Goal: Task Accomplishment & Management: Complete application form

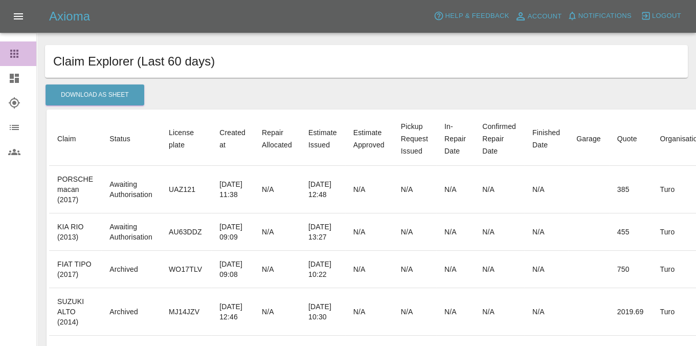
click at [9, 57] on icon at bounding box center [14, 54] width 12 height 12
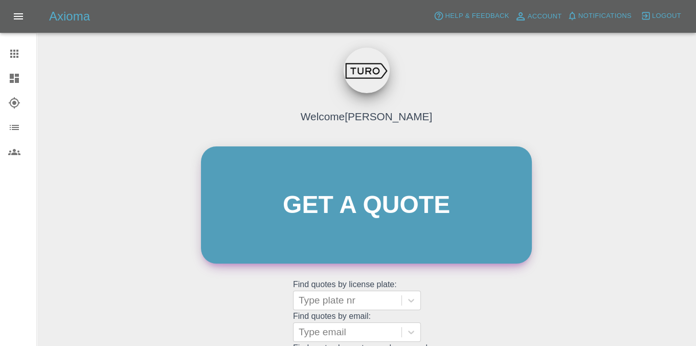
click at [336, 173] on link "Get a quote" at bounding box center [366, 204] width 331 height 117
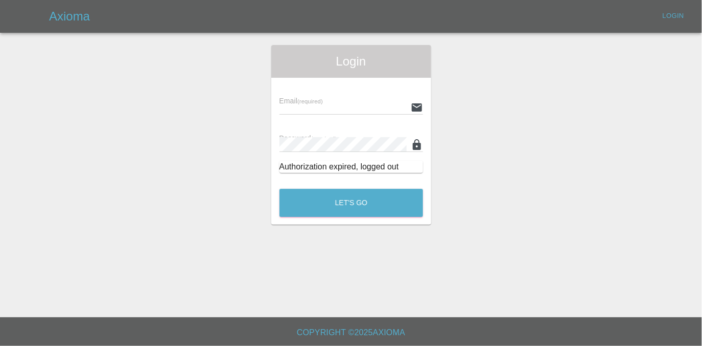
click at [336, 104] on input "text" at bounding box center [343, 107] width 127 height 15
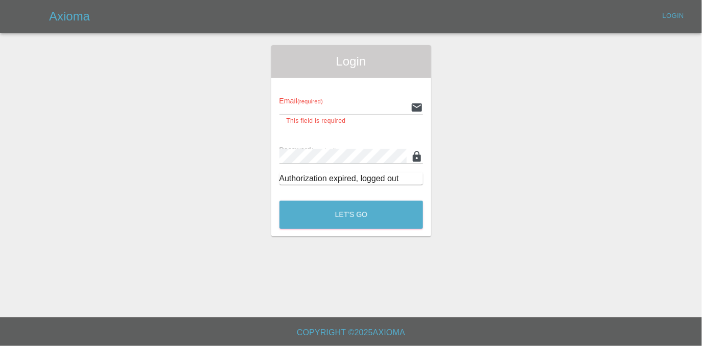
type input "aarabaci@turo.com"
click at [280, 200] on button "Let's Go" at bounding box center [352, 214] width 144 height 28
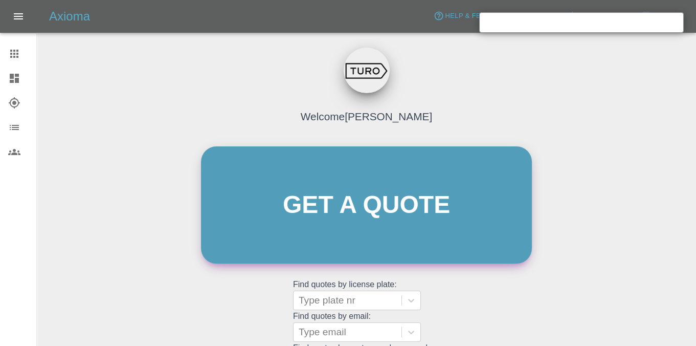
click at [324, 204] on link "Get a quote" at bounding box center [366, 204] width 331 height 117
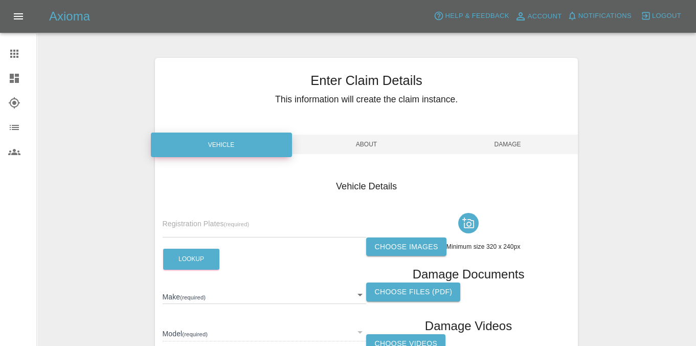
click at [204, 218] on div "Registration Plates (required)" at bounding box center [265, 223] width 204 height 29
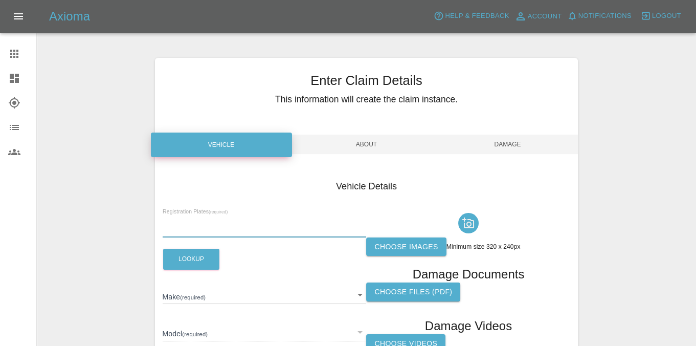
click at [199, 230] on input "text" at bounding box center [265, 229] width 204 height 15
paste input "BR19ENP"
type input "BR19ENP"
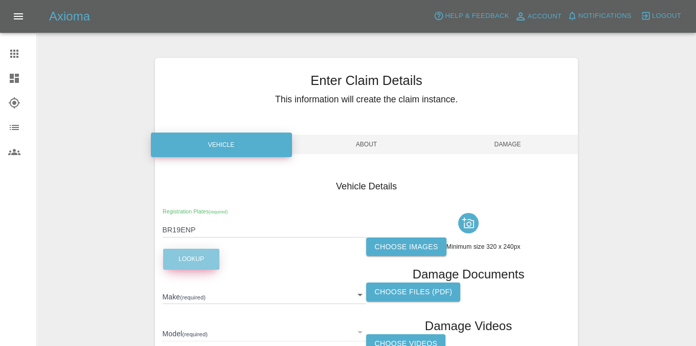
click at [188, 252] on button "Lookup" at bounding box center [191, 258] width 56 height 21
click at [420, 247] on label "Choose images" at bounding box center [406, 246] width 80 height 19
click at [0, 0] on input "Choose images" at bounding box center [0, 0] width 0 height 0
type input "TOYOTA"
type input "C-HR"
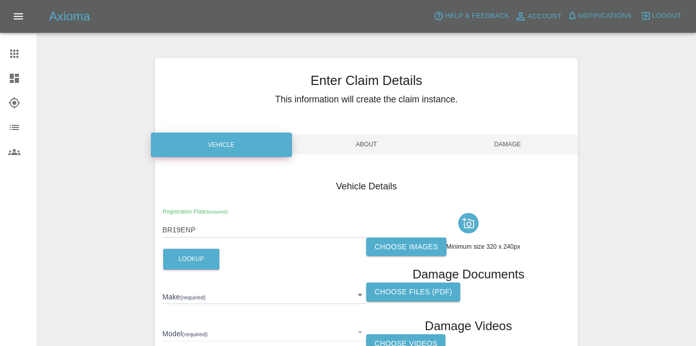
type input "NMTKZ3BX70R325184"
type input "2019"
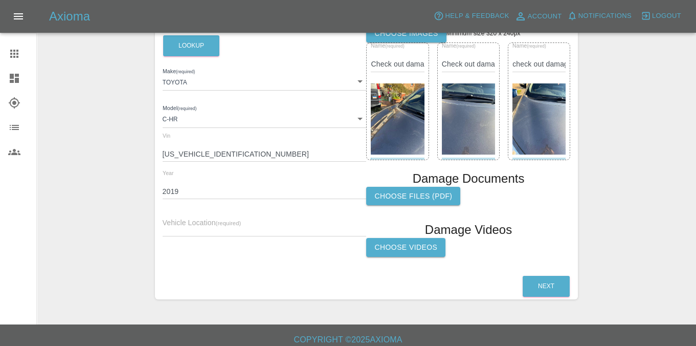
scroll to position [220, 0]
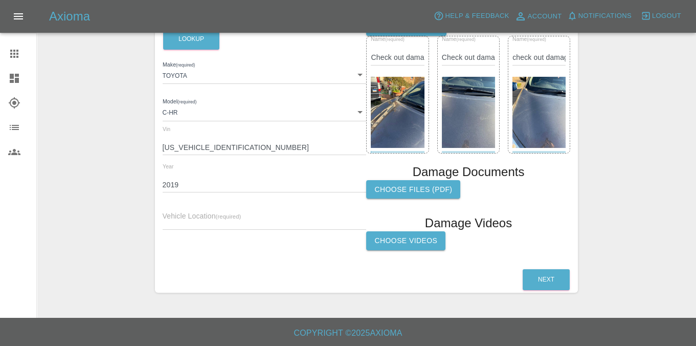
click at [227, 219] on input "text" at bounding box center [265, 222] width 204 height 15
click at [220, 214] on div "Vehicle Location (required)" at bounding box center [265, 215] width 204 height 29
click at [236, 227] on input "text" at bounding box center [265, 222] width 204 height 15
type input "nw4"
click at [553, 284] on button "Next" at bounding box center [545, 279] width 47 height 21
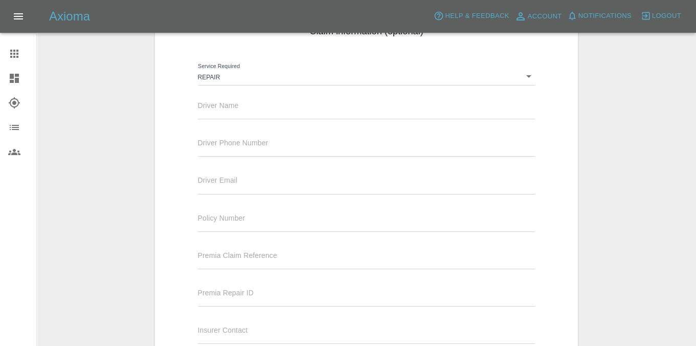
scroll to position [148, 0]
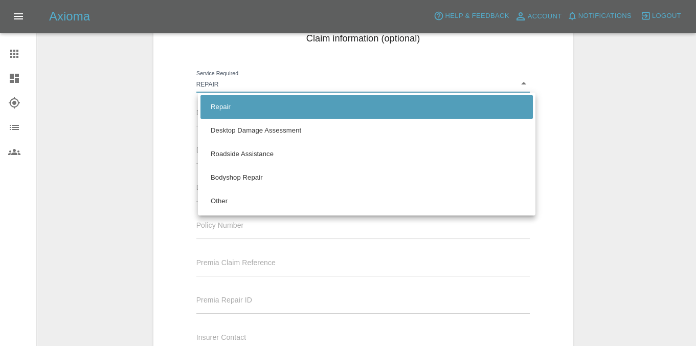
click at [274, 82] on body "Axioma Help & Feedback Account Notifications 0 Logout Claims Dashboard Explorer…" at bounding box center [348, 150] width 696 height 597
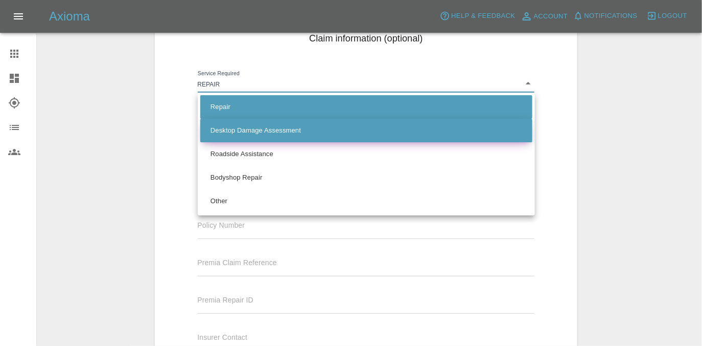
click at [276, 132] on li "Desktop Damage Assessment" at bounding box center [366, 131] width 332 height 24
type input "assessment"
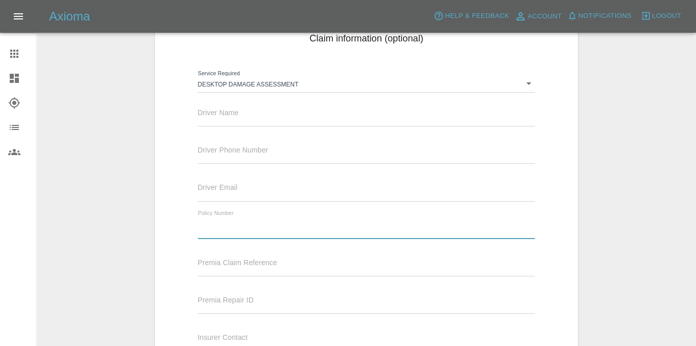
click at [302, 227] on input "text" at bounding box center [366, 231] width 337 height 15
paste input "884647"
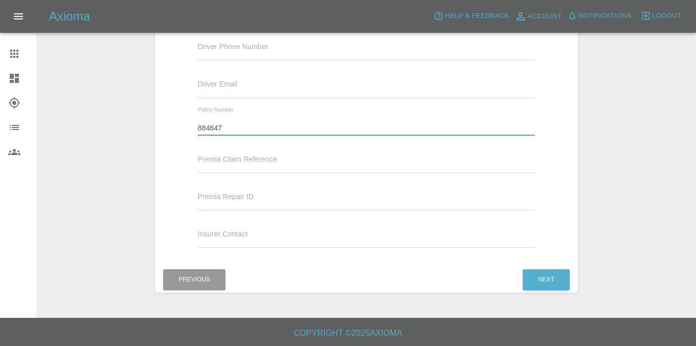
type input "884647"
click at [530, 260] on div "Claim information (optional) Service Required Desktop Damage Assessment assessm…" at bounding box center [366, 89] width 423 height 353
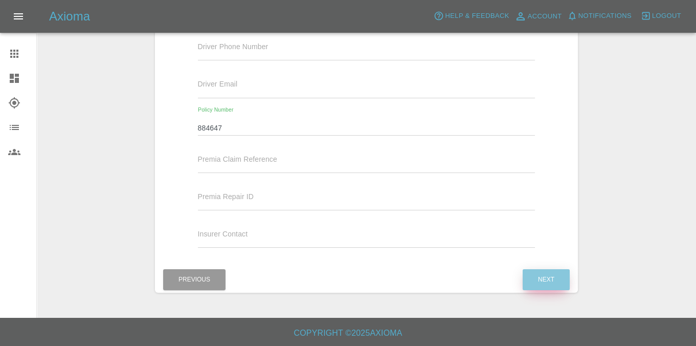
click at [555, 270] on button "Next" at bounding box center [545, 279] width 47 height 21
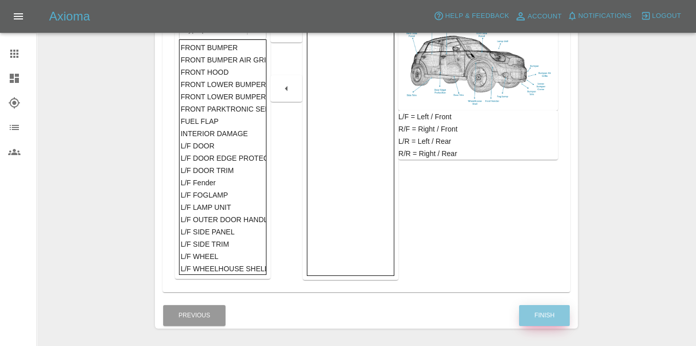
click at [545, 318] on button "Finish" at bounding box center [544, 315] width 51 height 21
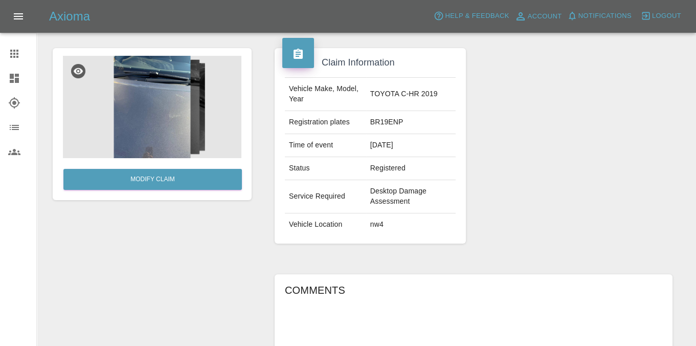
scroll to position [240, 0]
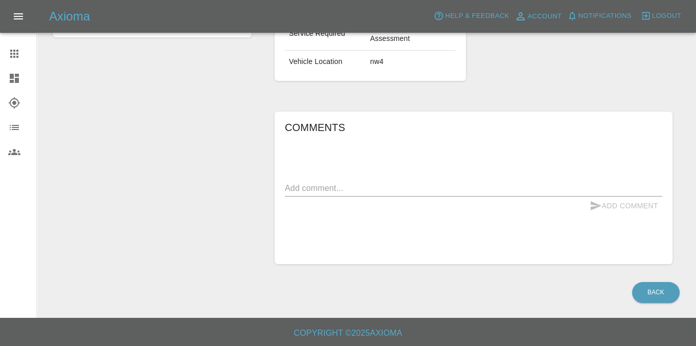
drag, startPoint x: 413, startPoint y: 171, endPoint x: 412, endPoint y: 180, distance: 8.8
click at [413, 171] on div "Comments x Add Comment" at bounding box center [473, 187] width 377 height 137
click at [412, 181] on div "x" at bounding box center [473, 188] width 377 height 16
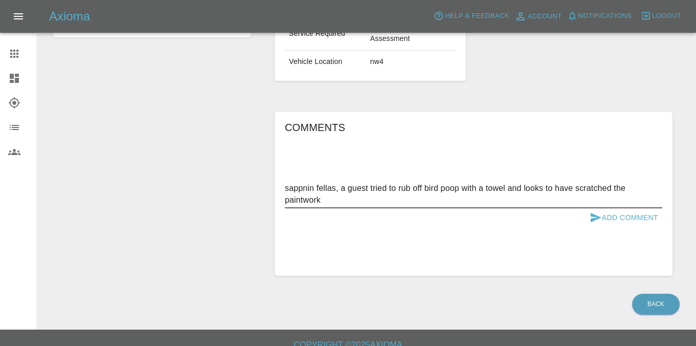
type textarea "sappnin fellas, a guest tried to rub off bird poop with a towel and looks to ha…"
click at [638, 222] on button "Add Comment" at bounding box center [623, 217] width 77 height 19
